Goal: Transaction & Acquisition: Purchase product/service

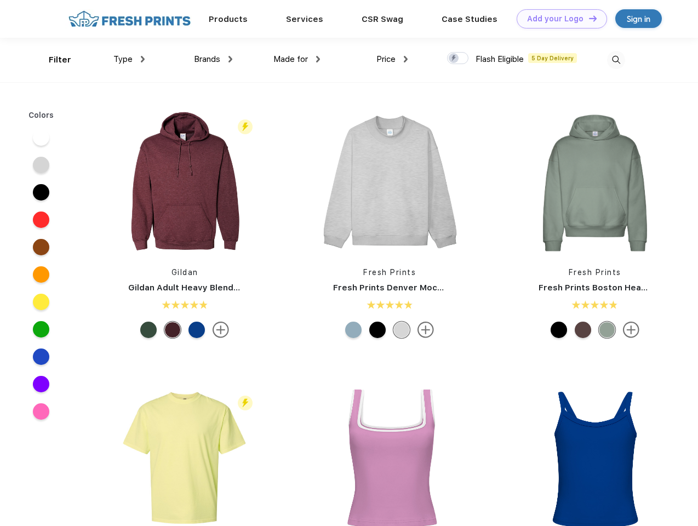
scroll to position [1, 0]
click at [557, 19] on link "Add your Logo Design Tool" at bounding box center [561, 18] width 90 height 19
click at [0, 0] on div "Design Tool" at bounding box center [0, 0] width 0 height 0
click at [588, 18] on link "Add your Logo Design Tool" at bounding box center [561, 18] width 90 height 19
click at [53, 60] on div "Filter" at bounding box center [60, 60] width 22 height 13
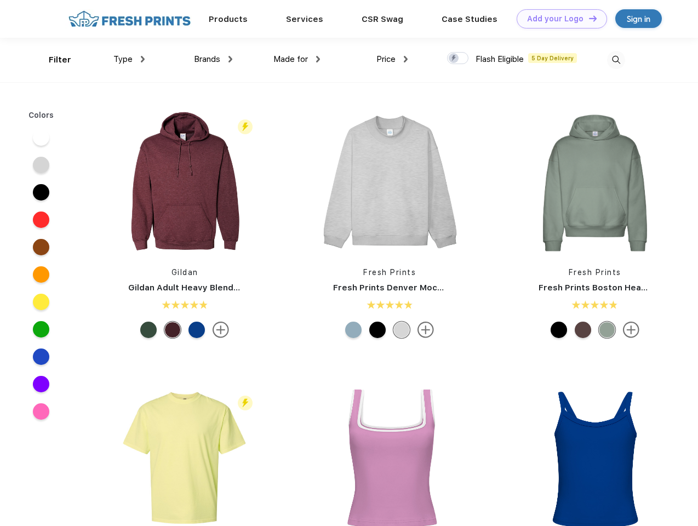
click at [129, 59] on span "Type" at bounding box center [122, 59] width 19 height 10
click at [213, 59] on span "Brands" at bounding box center [207, 59] width 26 height 10
click at [297, 59] on span "Made for" at bounding box center [290, 59] width 34 height 10
click at [392, 59] on span "Price" at bounding box center [385, 59] width 19 height 10
click at [458, 59] on div at bounding box center [457, 58] width 21 height 12
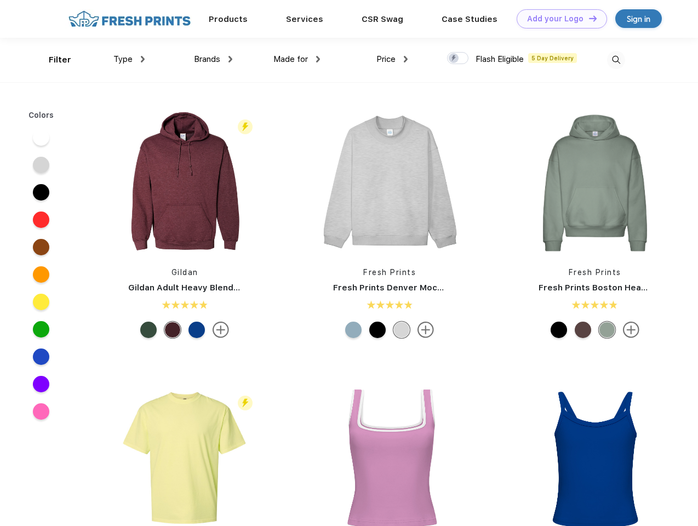
click at [454, 59] on input "checkbox" at bounding box center [450, 54] width 7 height 7
click at [615, 60] on img at bounding box center [616, 60] width 18 height 18
